Goal: Book appointment/travel/reservation

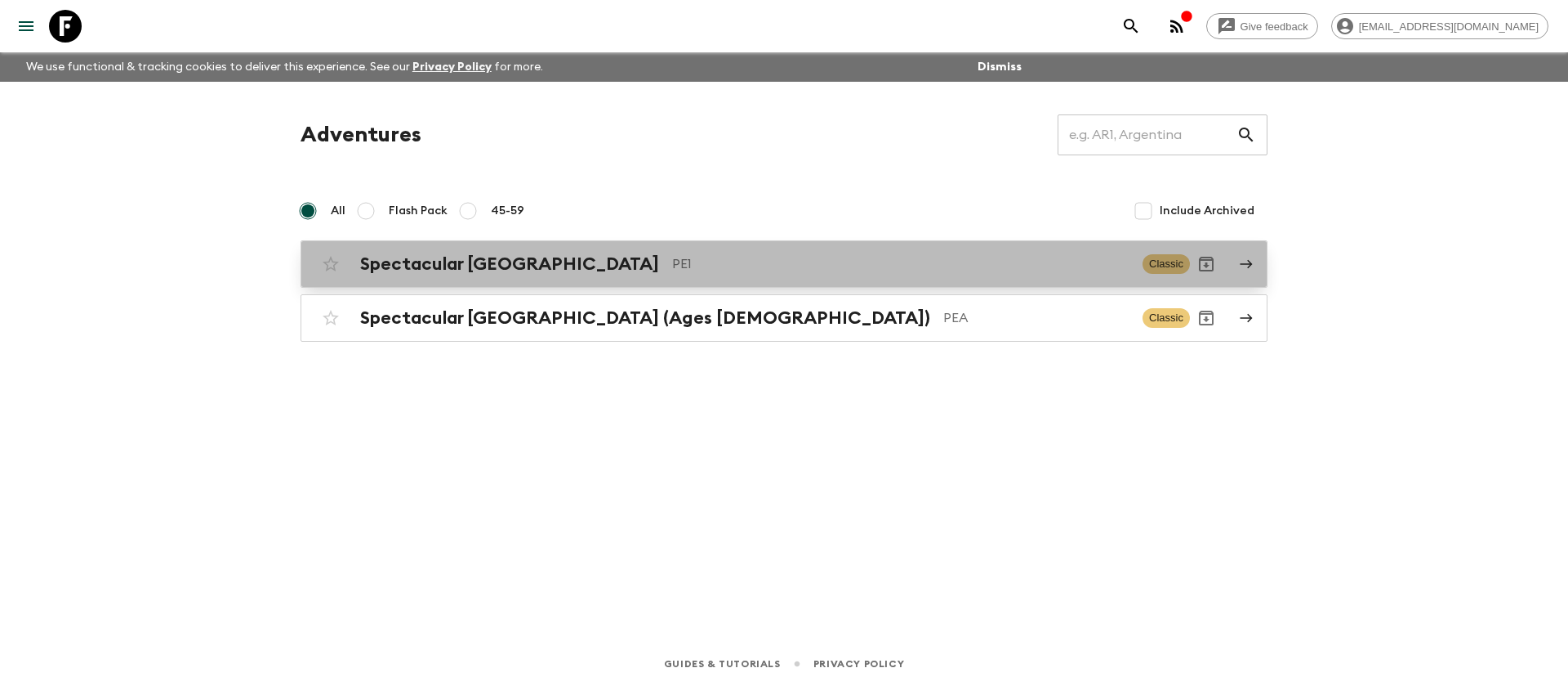
click at [483, 268] on h2 "Spectacular [GEOGRAPHIC_DATA]" at bounding box center [509, 263] width 299 height 21
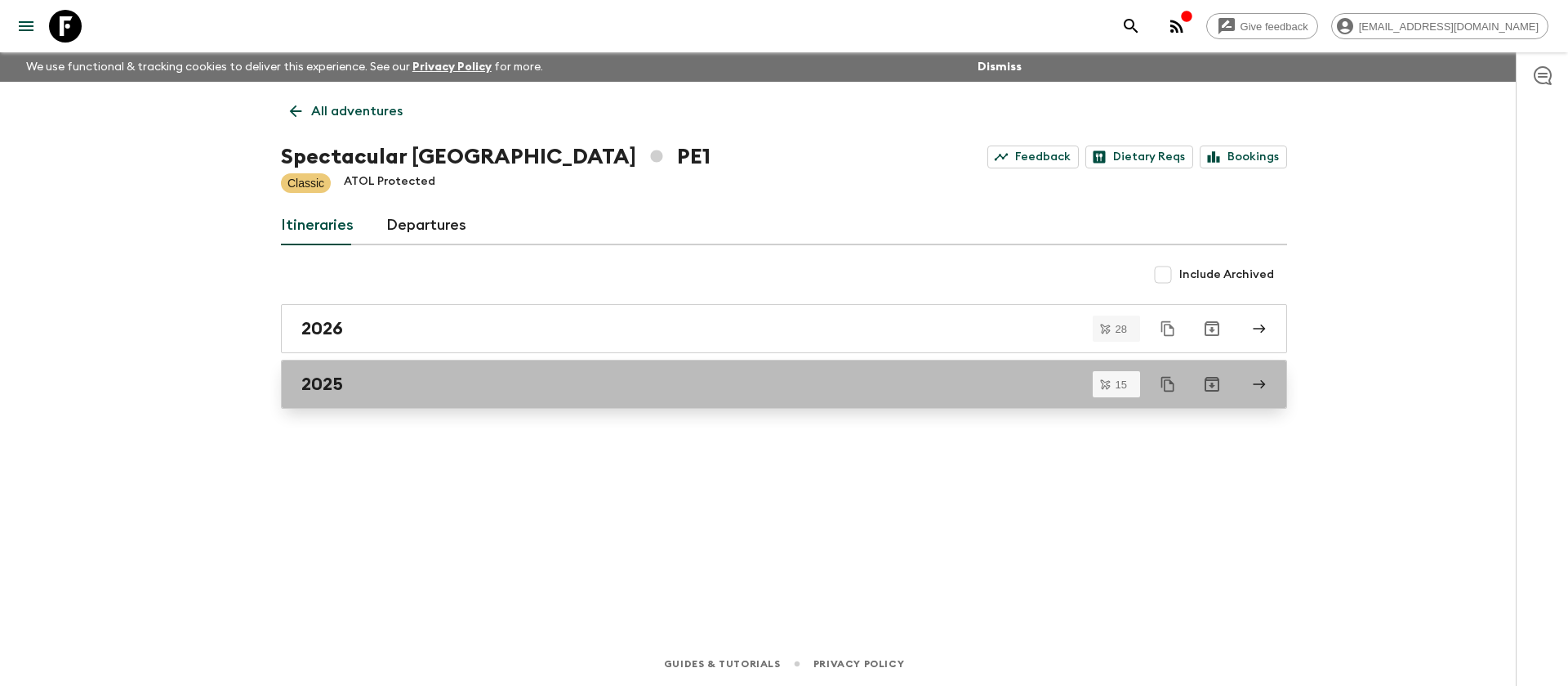
click at [369, 388] on div "2025" at bounding box center [768, 383] width 935 height 21
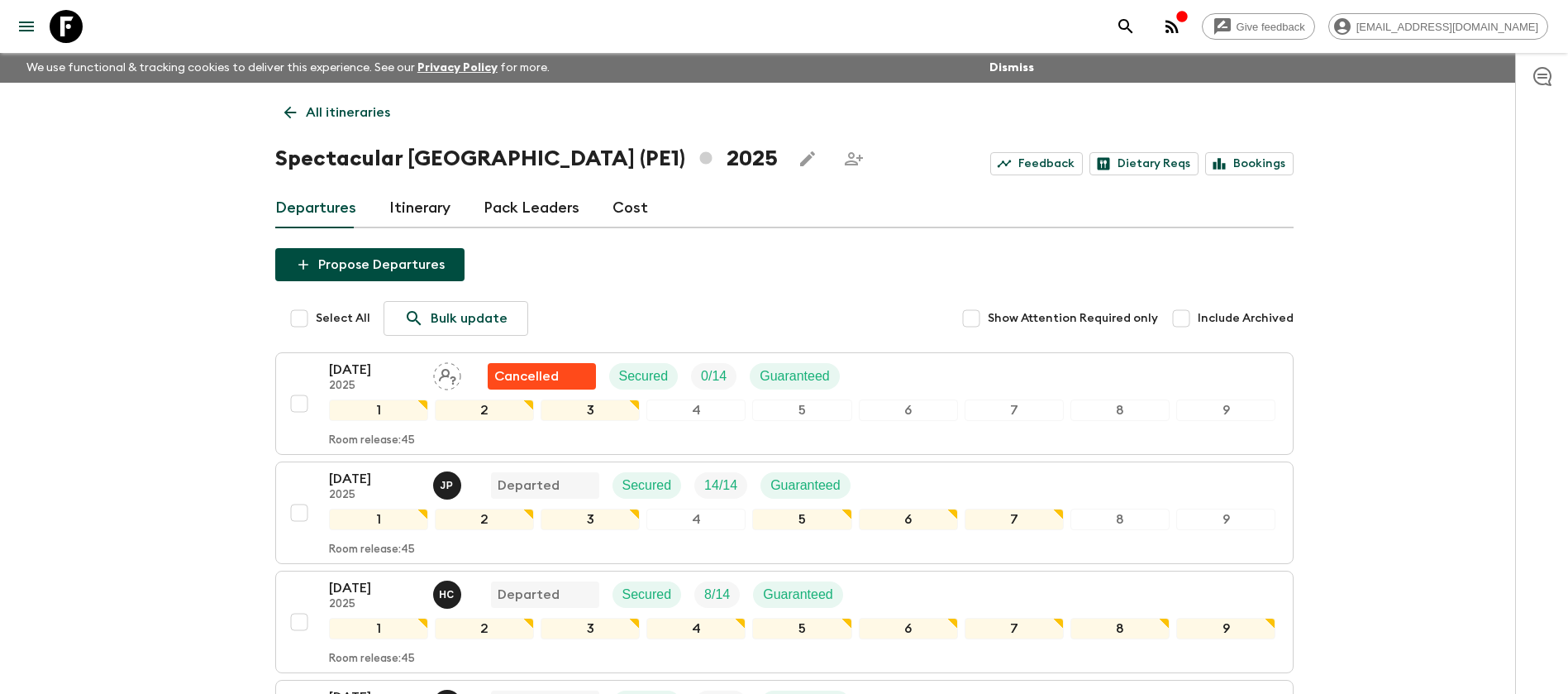
click at [304, 115] on link "All itineraries" at bounding box center [337, 113] width 124 height 33
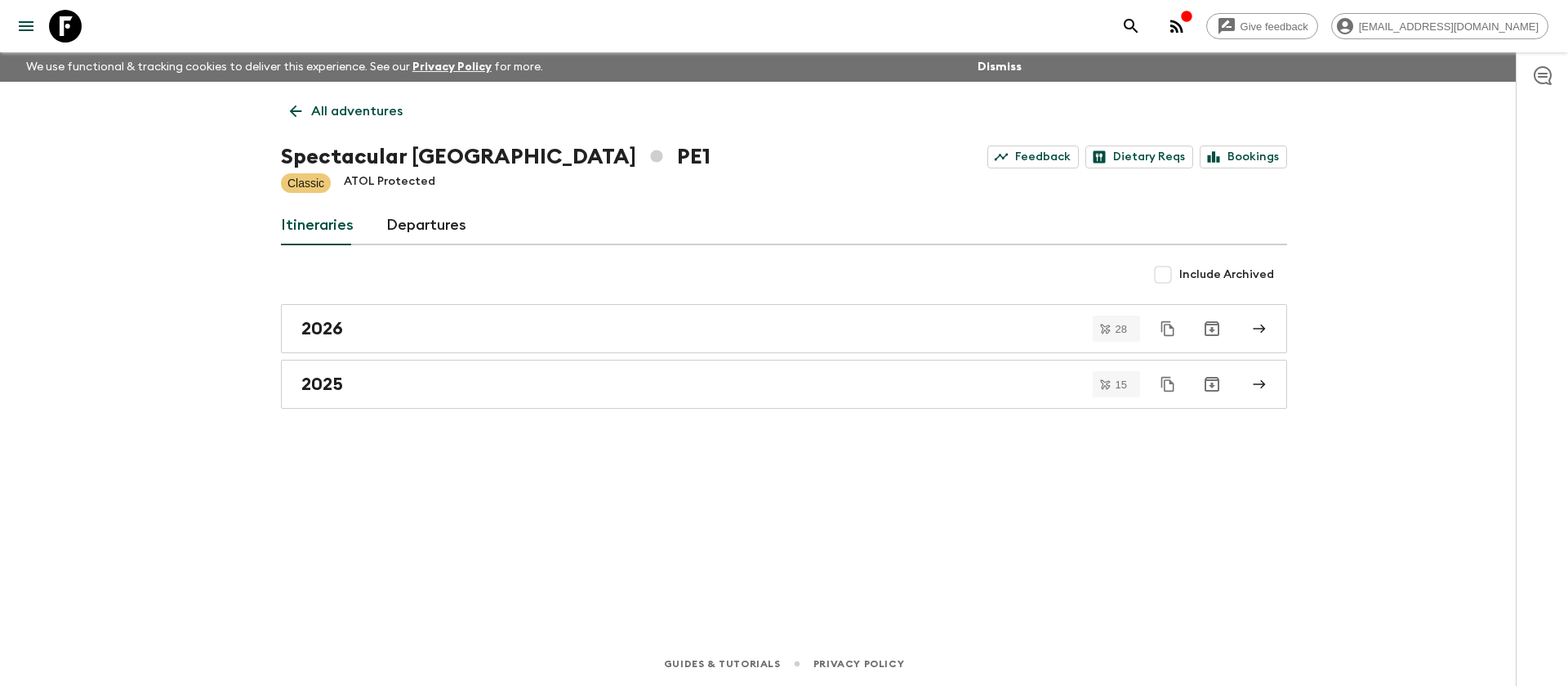
click at [306, 115] on link "All adventures" at bounding box center [347, 111] width 131 height 33
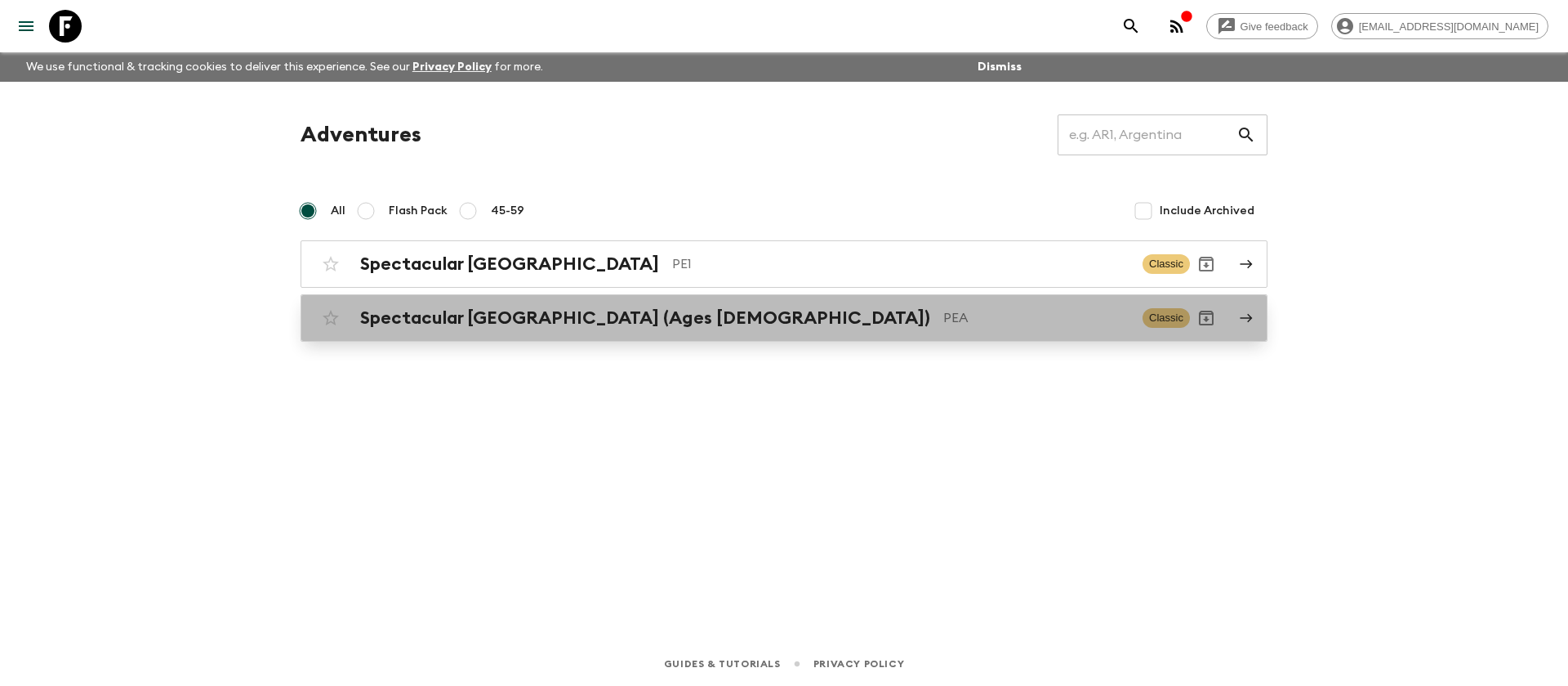
click at [460, 323] on h2 "Spectacular [GEOGRAPHIC_DATA] (Ages [DEMOGRAPHIC_DATA])" at bounding box center [645, 317] width 570 height 21
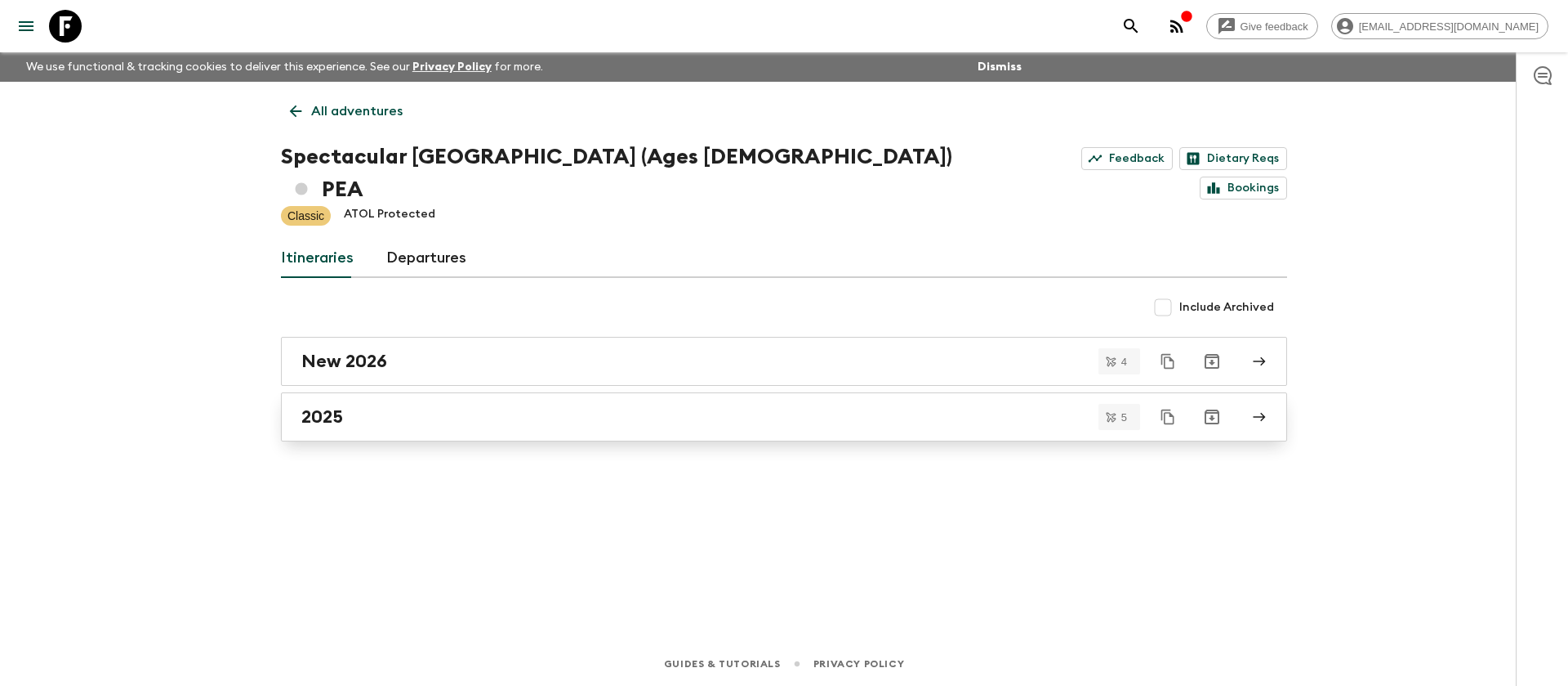
click at [385, 406] on div "2025" at bounding box center [768, 417] width 935 height 21
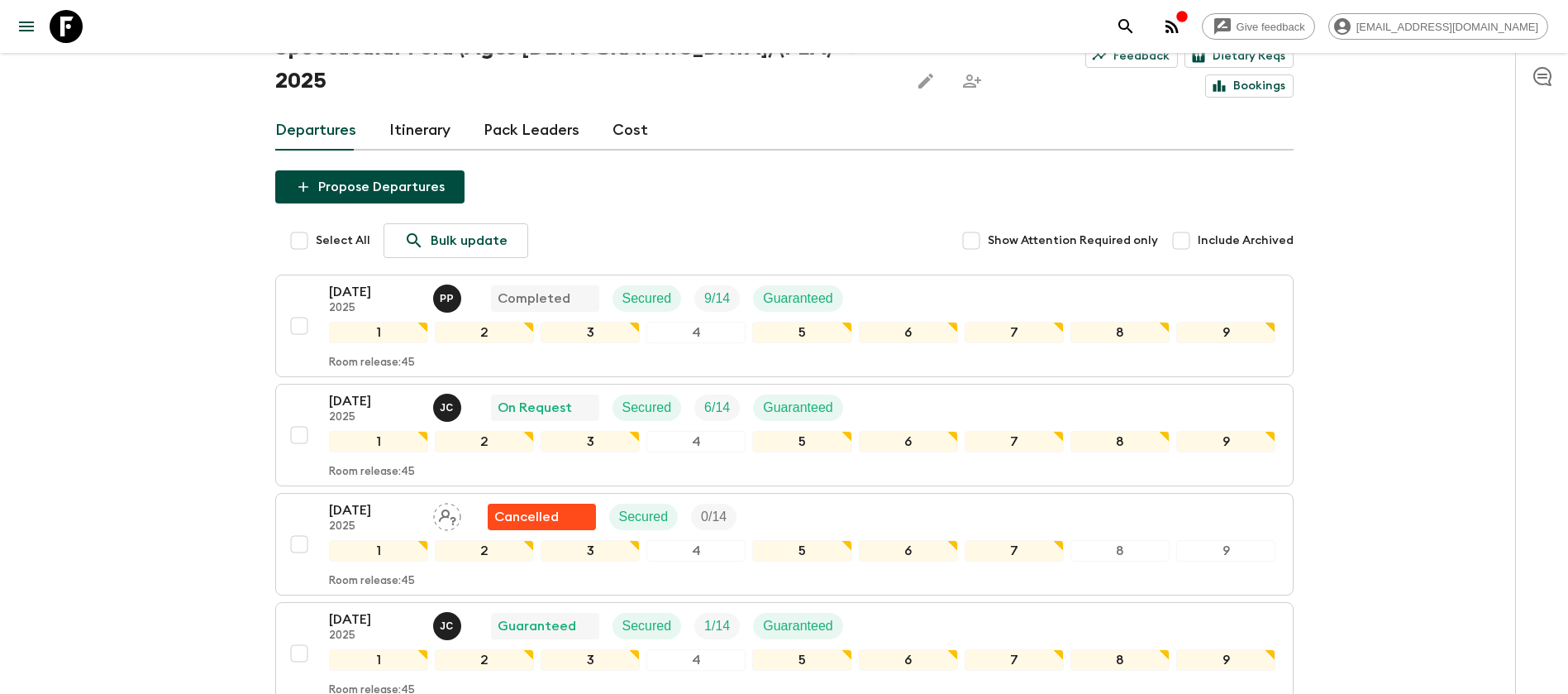
scroll to position [248, 0]
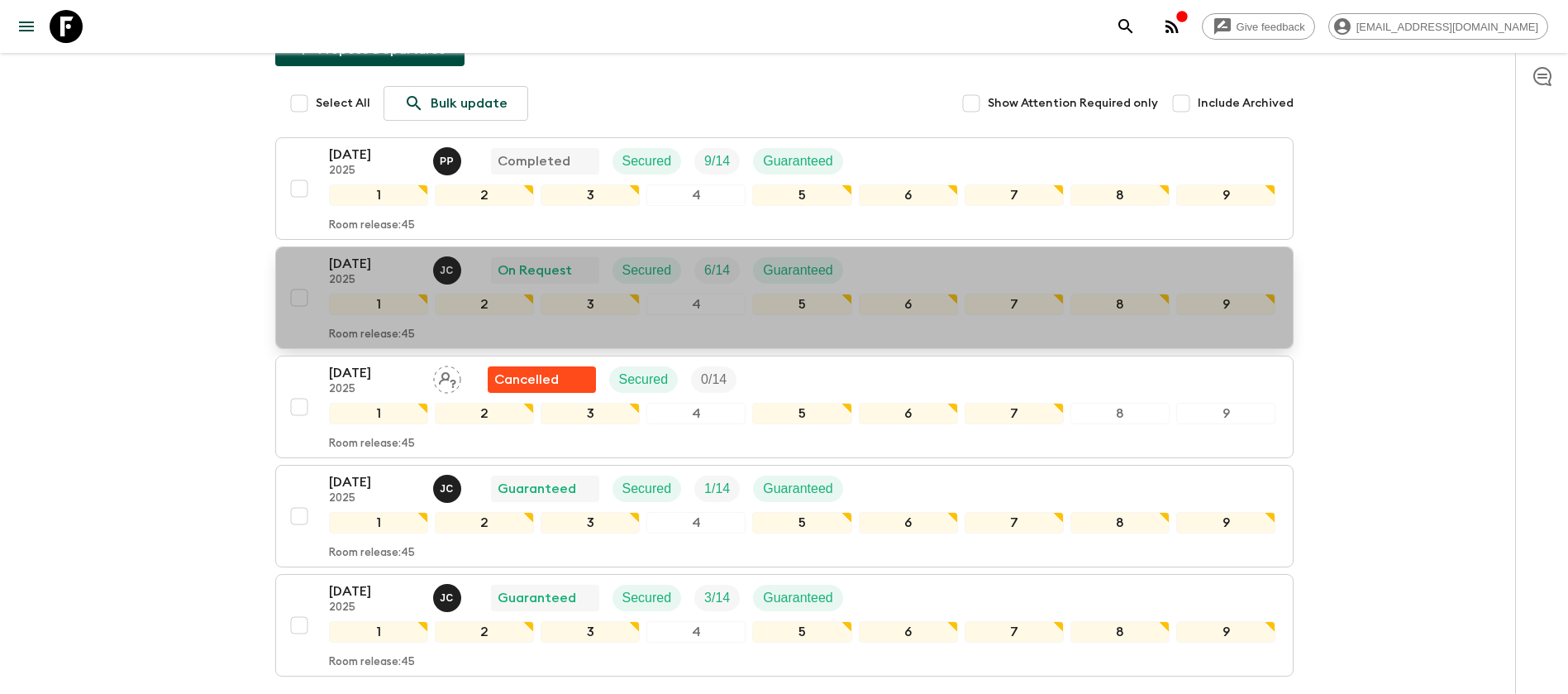
click at [828, 260] on p "Guaranteed" at bounding box center [798, 270] width 71 height 20
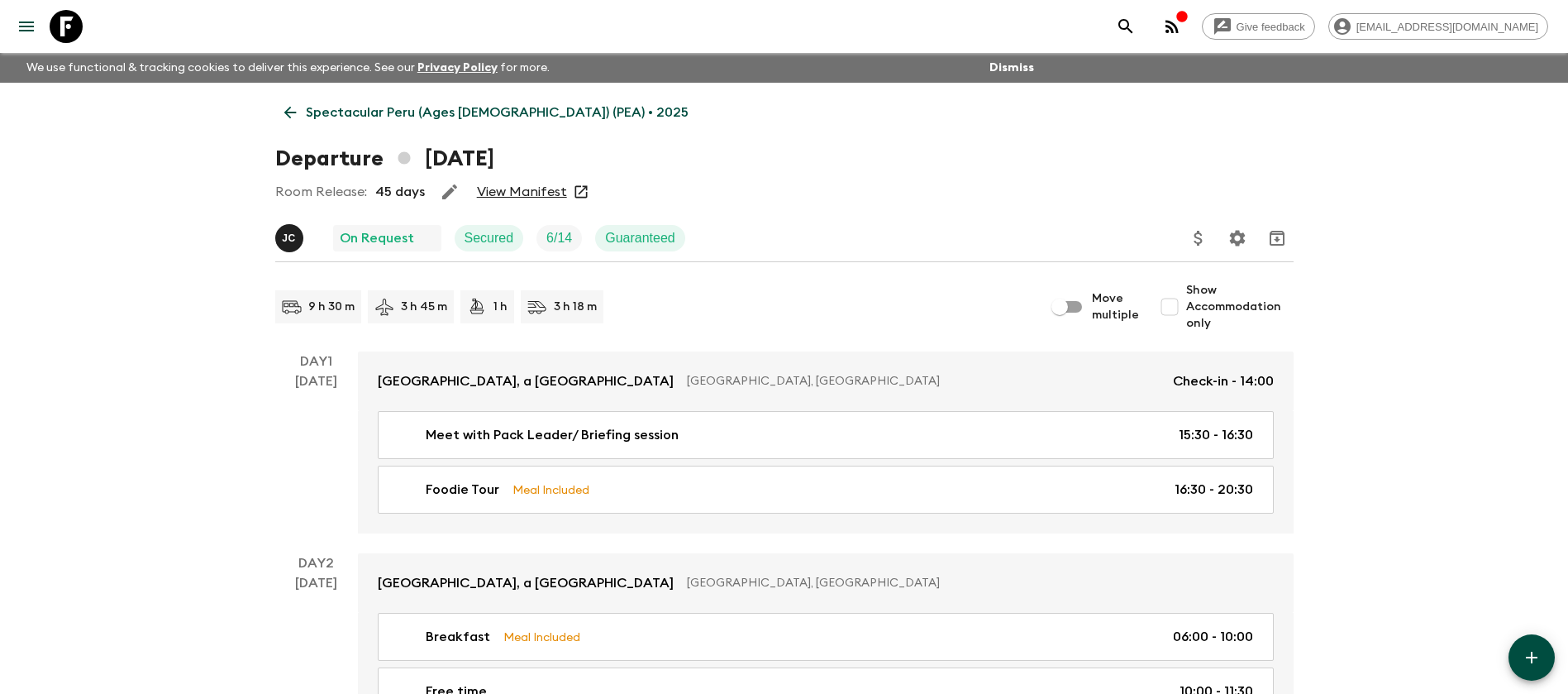
click at [545, 193] on link "View Manifest" at bounding box center [522, 192] width 90 height 17
click at [328, 108] on p "Spectacular Peru (Ages [DEMOGRAPHIC_DATA]) (PEA) • 2025" at bounding box center [497, 112] width 382 height 20
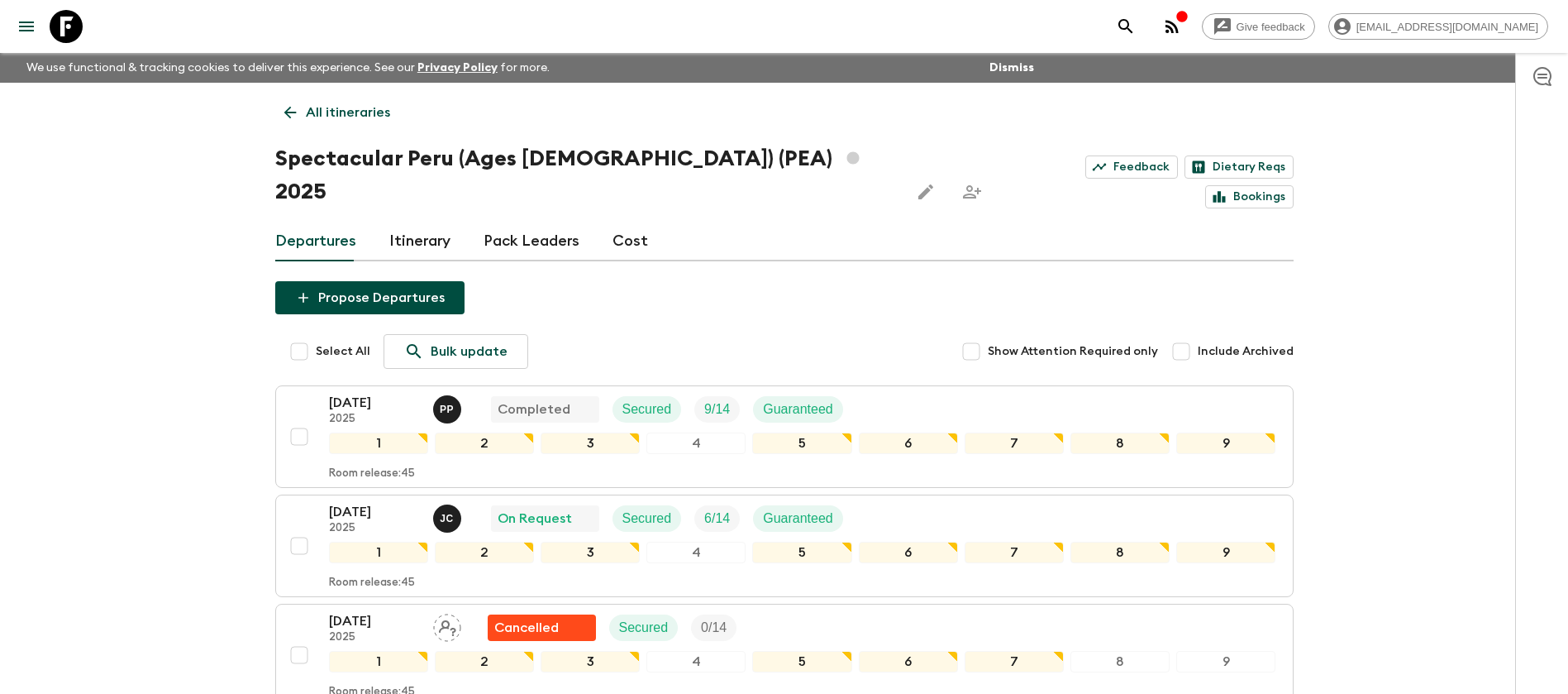
click at [344, 119] on p "All itineraries" at bounding box center [348, 112] width 85 height 20
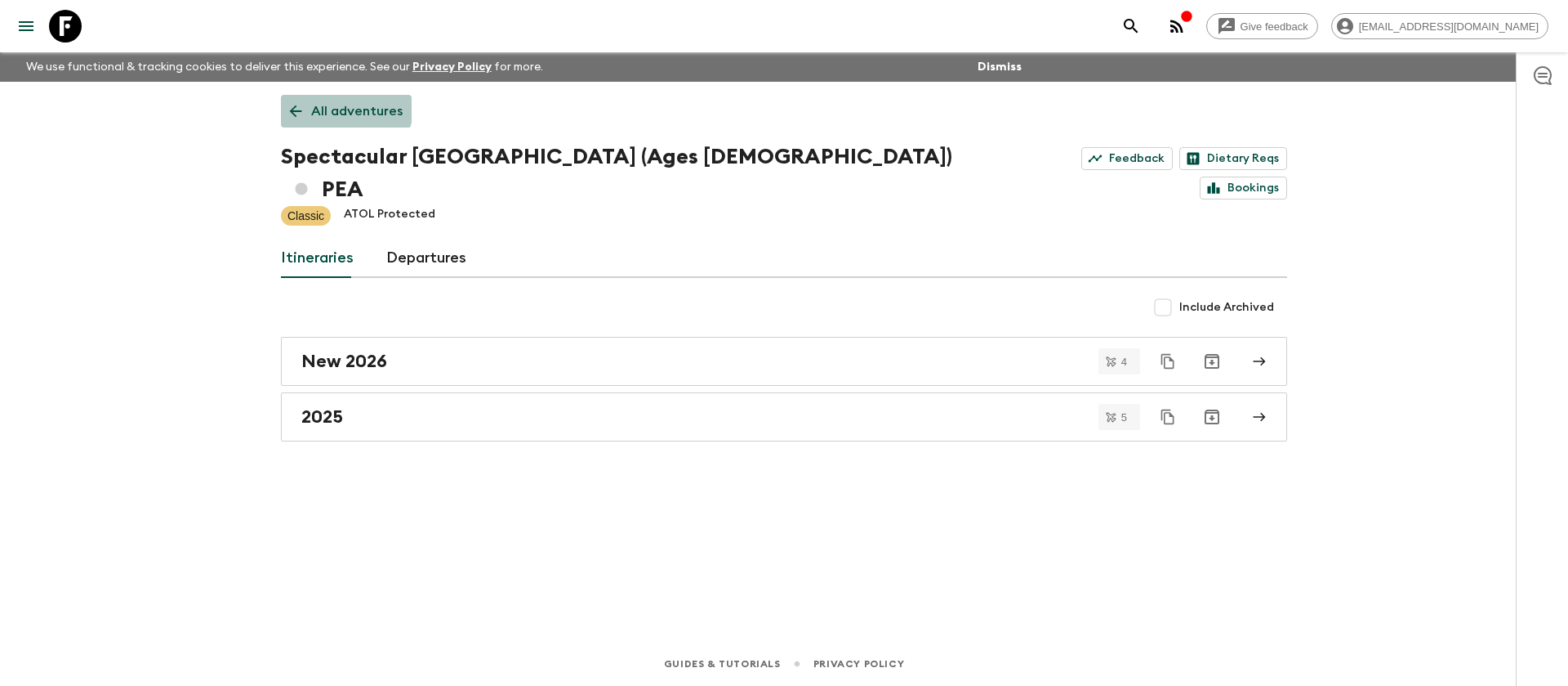
click at [336, 105] on p "All adventures" at bounding box center [358, 110] width 92 height 19
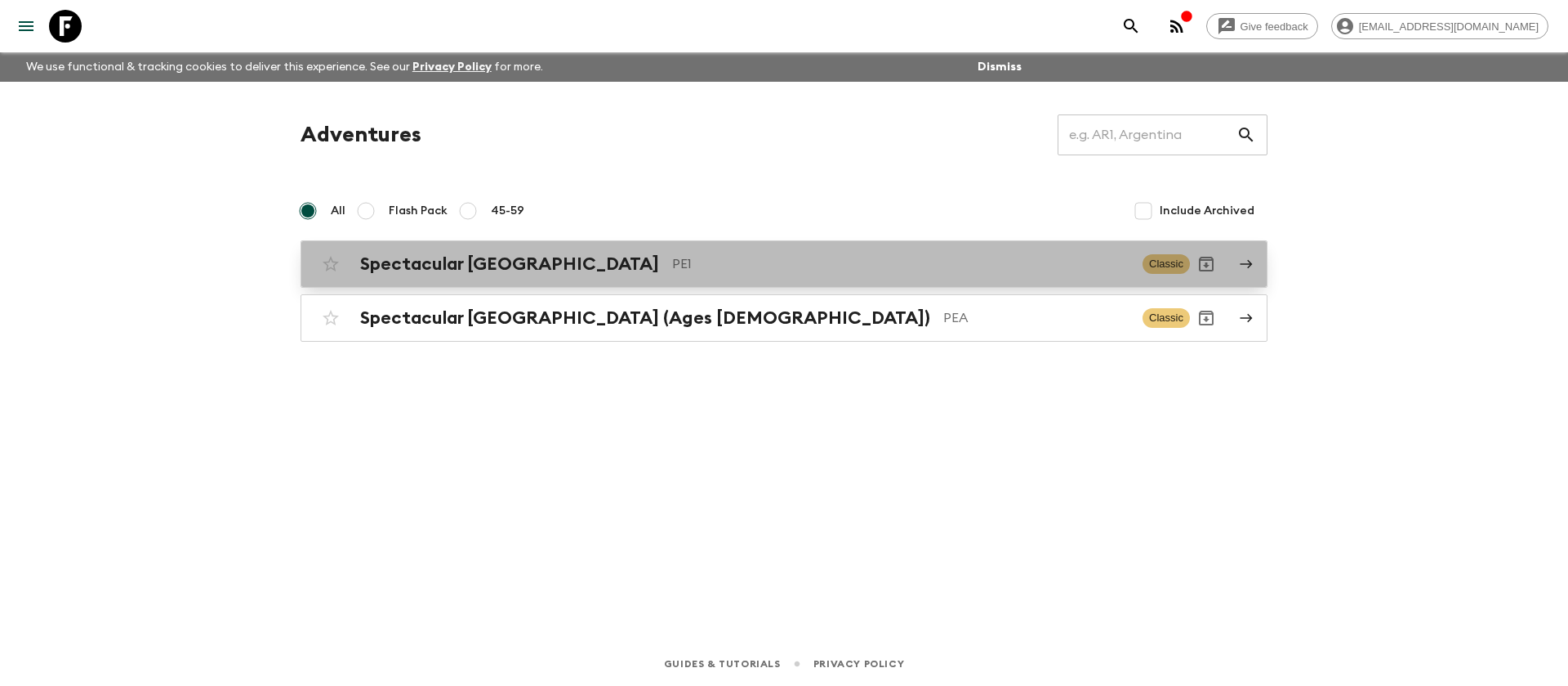
click at [672, 270] on p "PE1" at bounding box center [901, 263] width 458 height 19
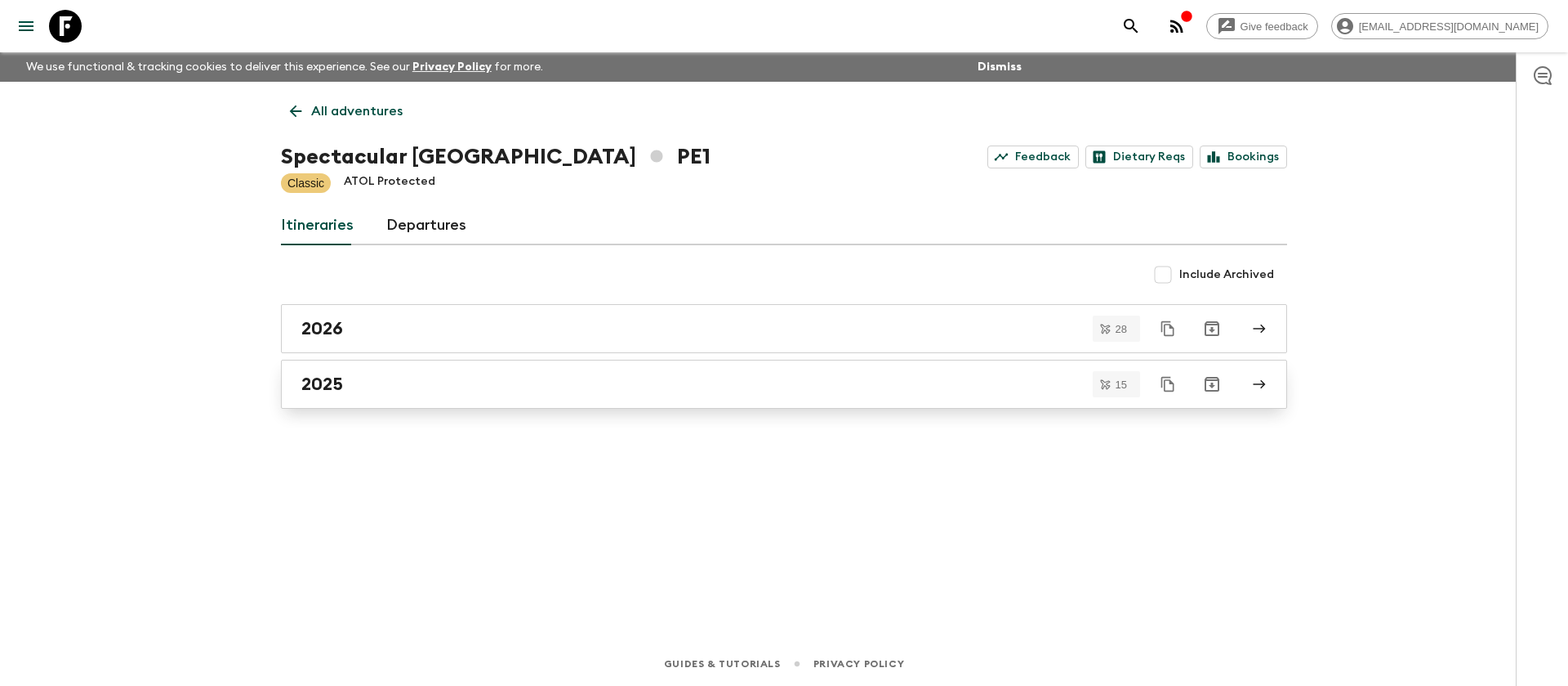
click at [403, 378] on div "2025" at bounding box center [768, 383] width 935 height 21
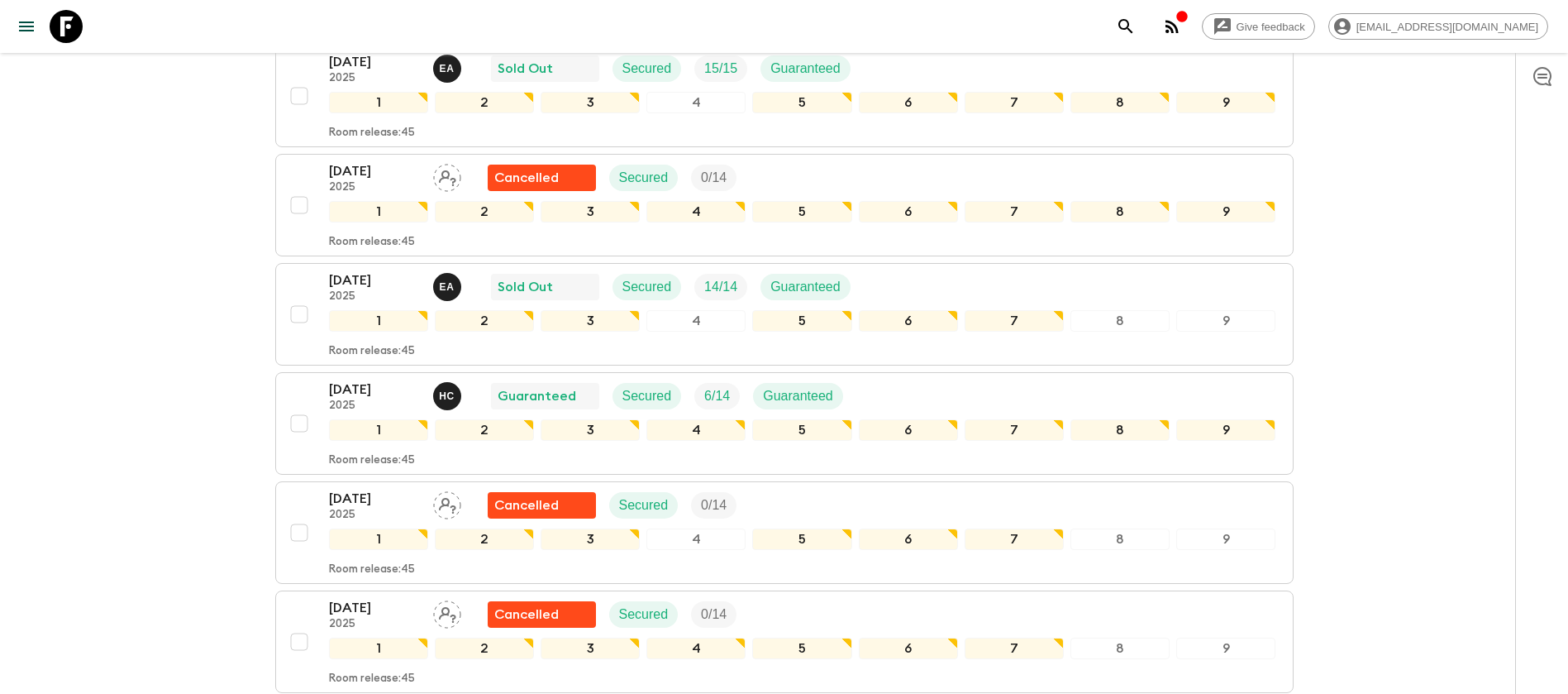
scroll to position [868, 0]
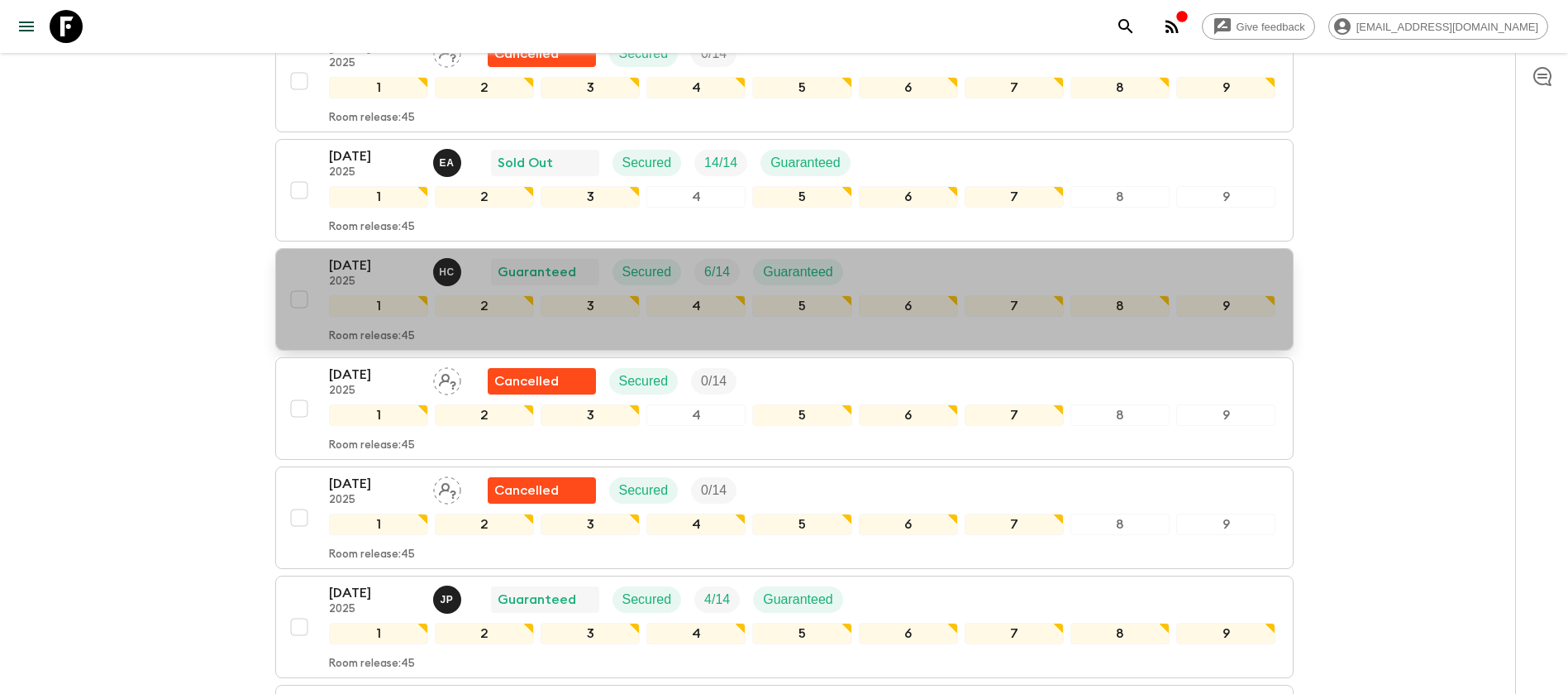
click at [931, 278] on div "[DATE] 2025 H C Guaranteed Secured 6 / 14 Guaranteed" at bounding box center [803, 273] width 947 height 33
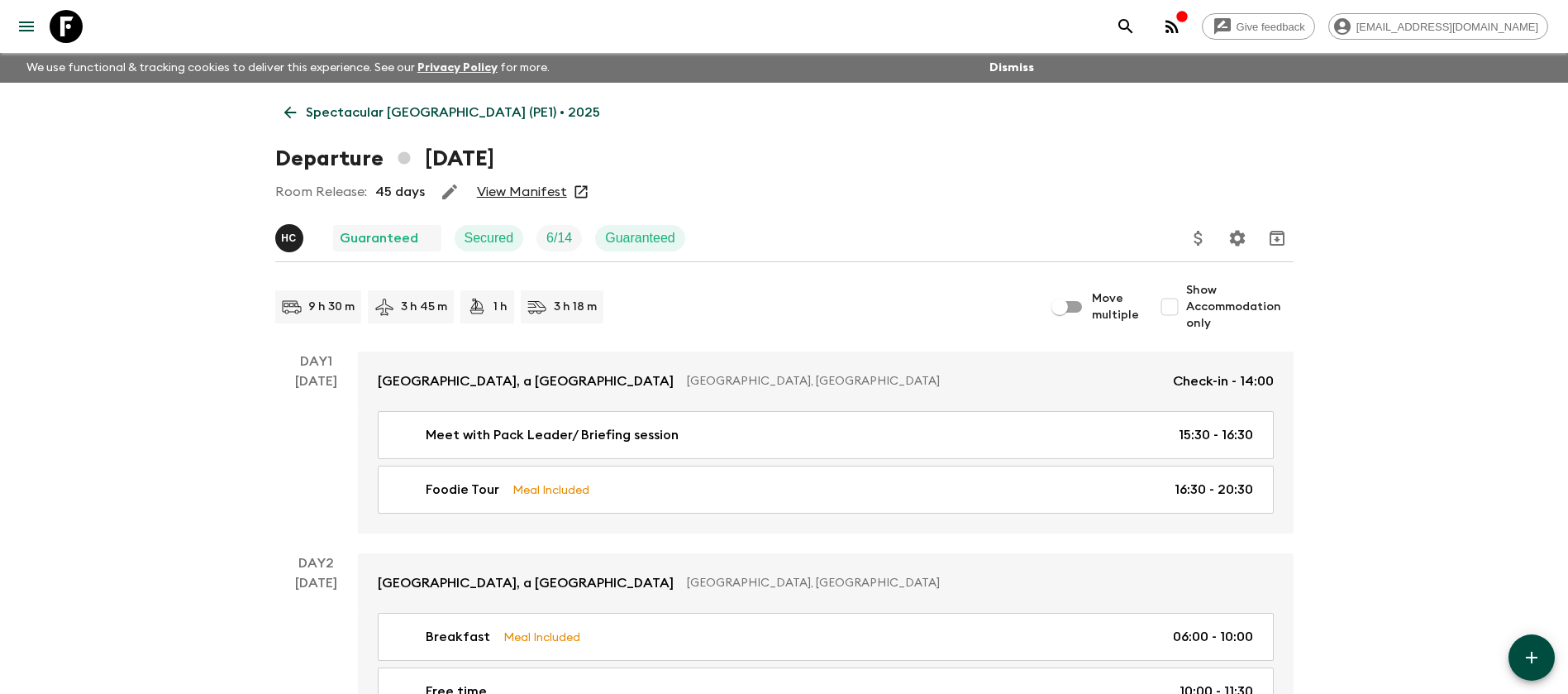
click at [524, 186] on link "View Manifest" at bounding box center [522, 192] width 90 height 17
